Goal: Task Accomplishment & Management: Manage account settings

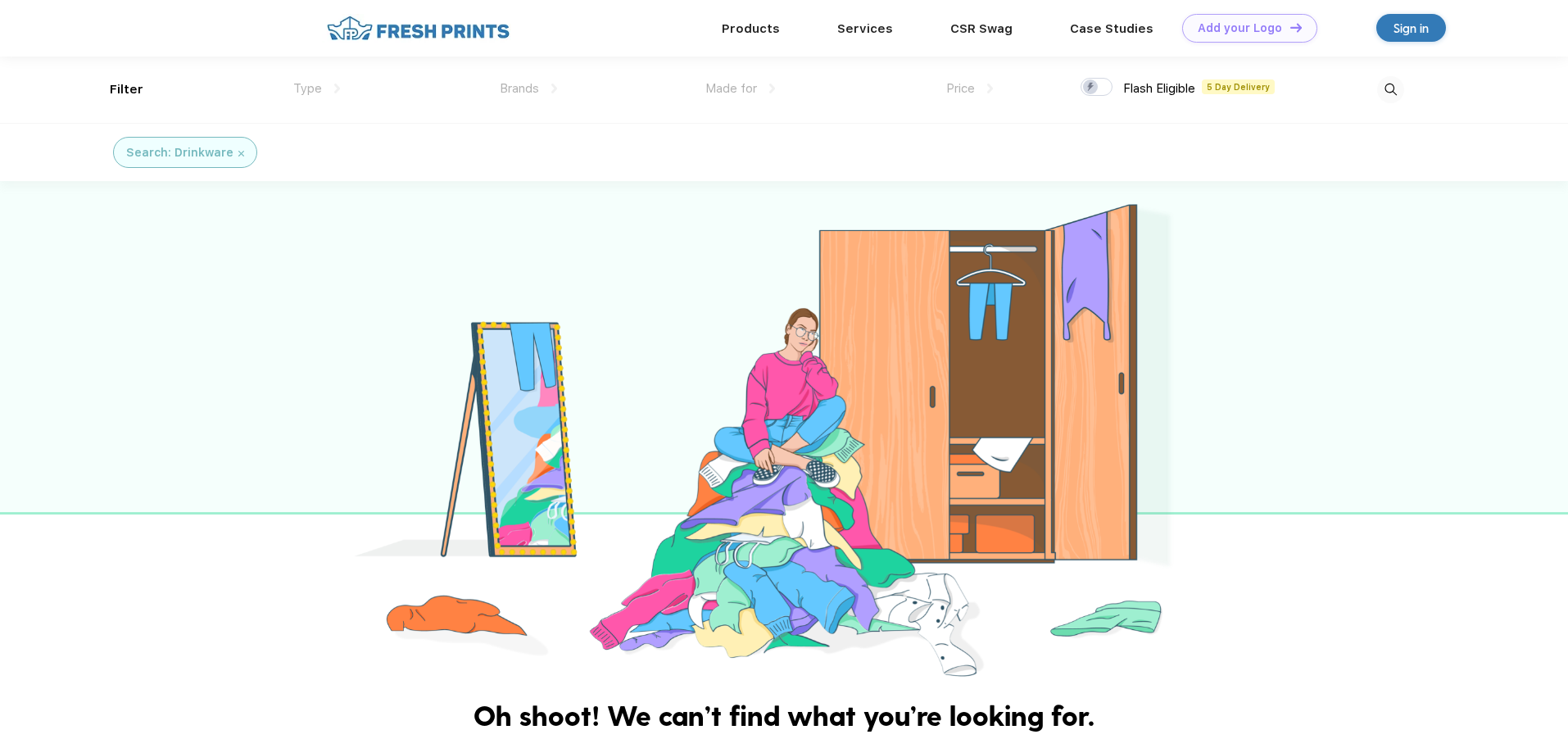
click at [1413, 42] on div "Products Services Printing Fulfillment CSR Swag BIPOC-Owned Brands Women-Owned …" at bounding box center [784, 28] width 1568 height 57
click at [1406, 31] on div "Sign in" at bounding box center [1411, 28] width 36 height 19
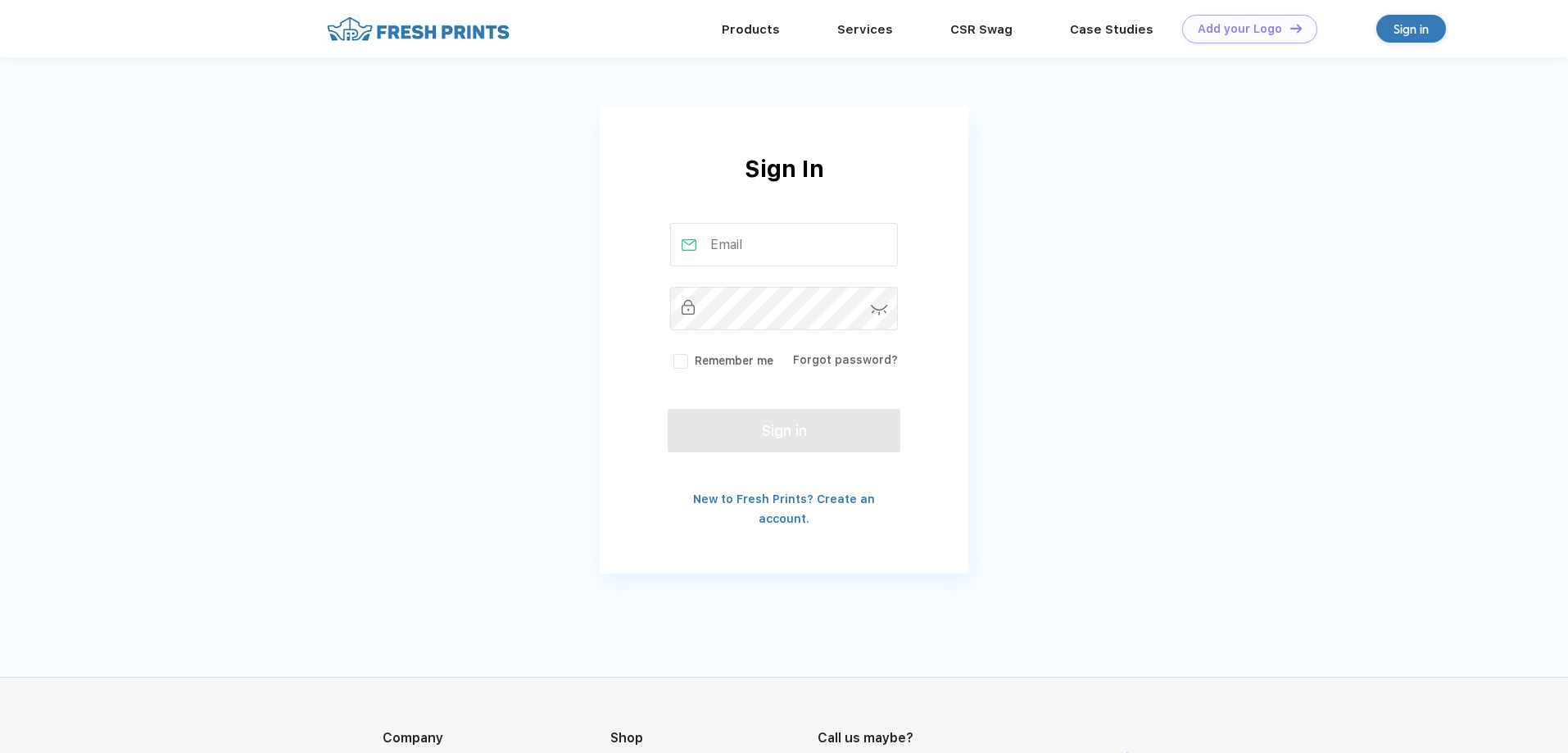
click at [713, 241] on input "text" at bounding box center [784, 245] width 229 height 44
